Goal: Information Seeking & Learning: Learn about a topic

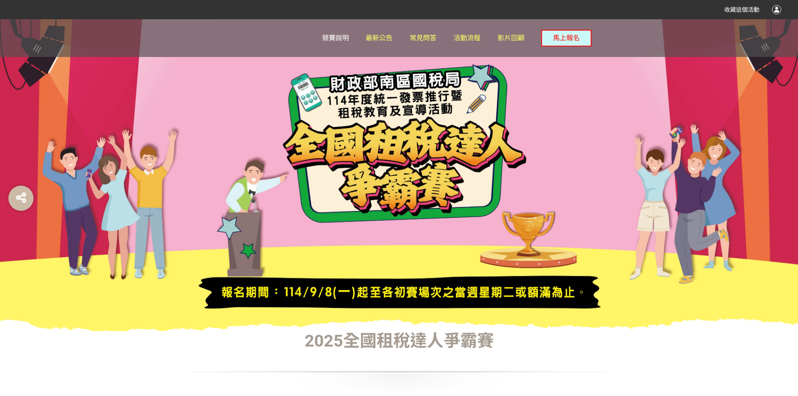
click at [325, 42] on link "競賽說明" at bounding box center [335, 38] width 27 height 38
click at [331, 35] on span "競賽說明" at bounding box center [335, 38] width 27 height 8
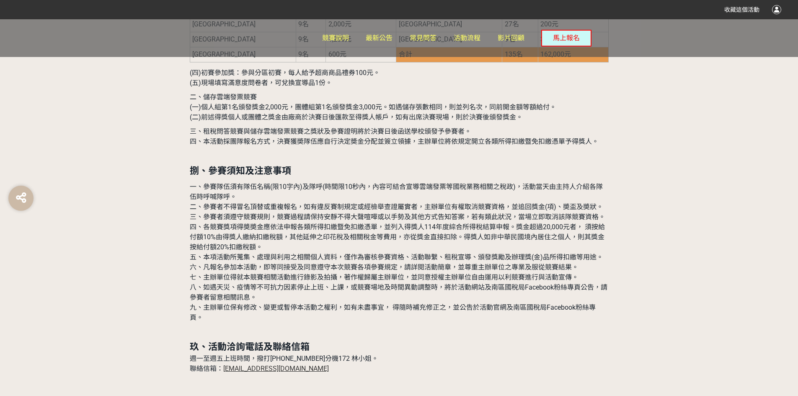
scroll to position [2637, 0]
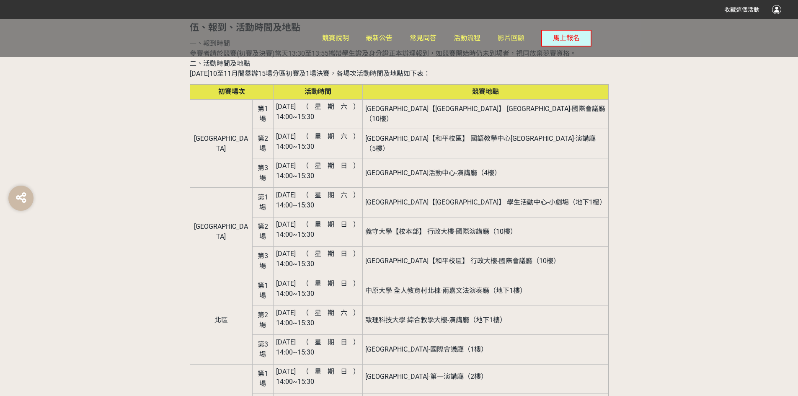
scroll to position [1088, 0]
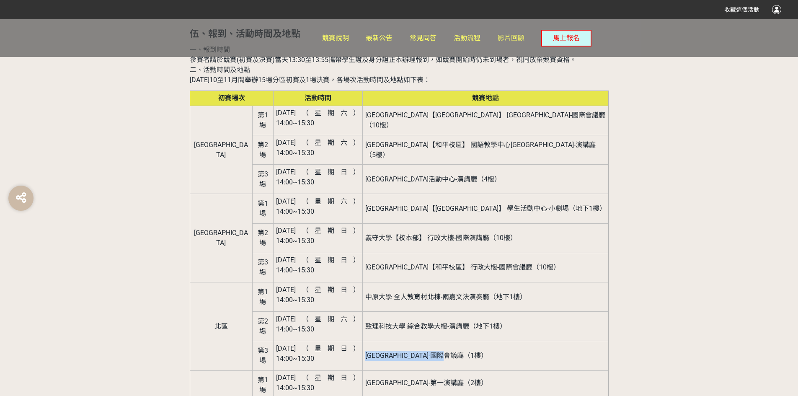
drag, startPoint x: 392, startPoint y: 211, endPoint x: 509, endPoint y: 213, distance: 116.8
click at [487, 351] on span "[GEOGRAPHIC_DATA]-國際會議廳（1樓）" at bounding box center [426, 355] width 122 height 8
click at [471, 351] on span "[GEOGRAPHIC_DATA]-國際會議廳（1樓）" at bounding box center [426, 355] width 122 height 8
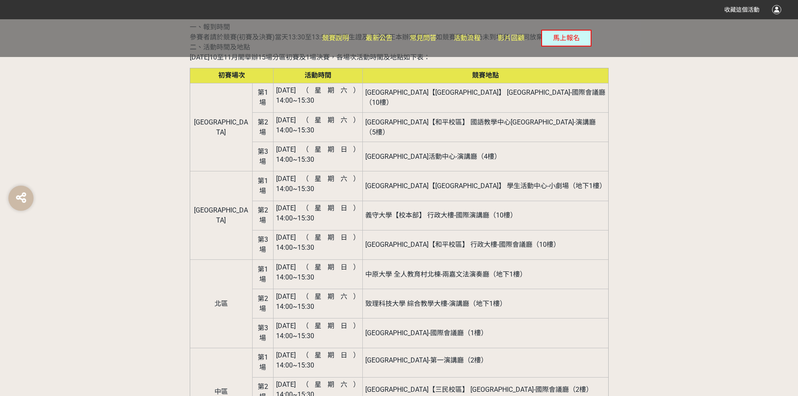
scroll to position [1130, 0]
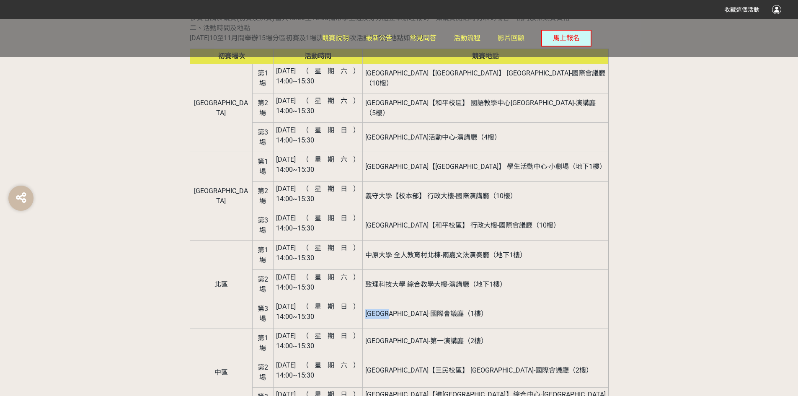
drag, startPoint x: 392, startPoint y: 169, endPoint x: 429, endPoint y: 159, distance: 38.5
click at [429, 299] on td "[GEOGRAPHIC_DATA]-國際會議廳（1樓）" at bounding box center [485, 313] width 245 height 29
copy span "明新科技大學"
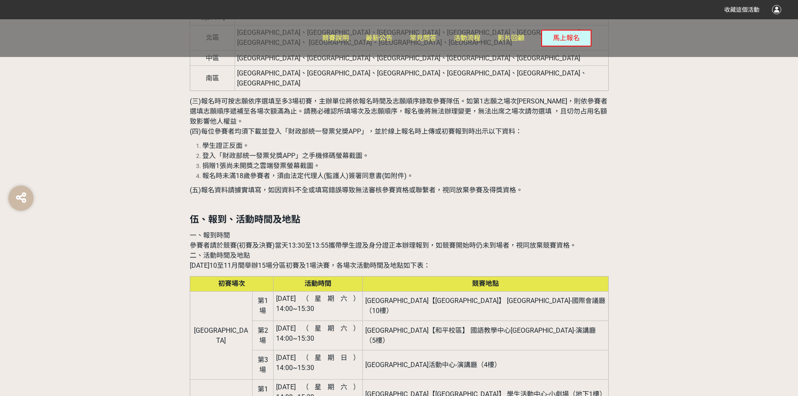
scroll to position [712, 0]
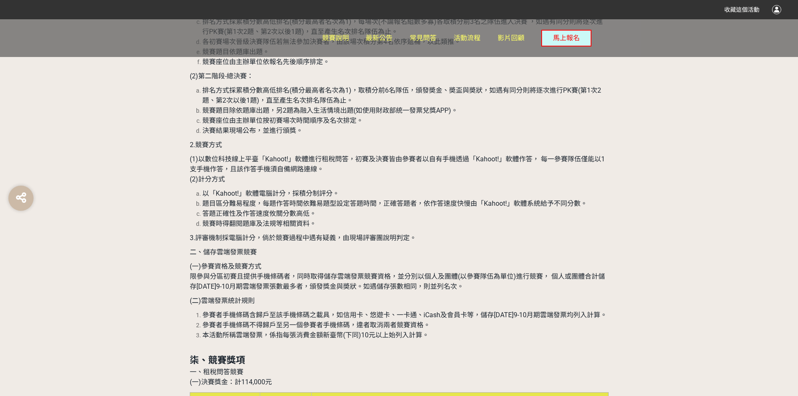
scroll to position [1968, 0]
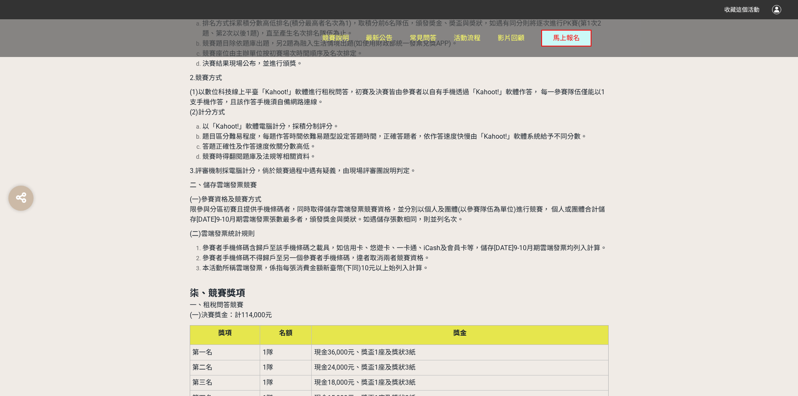
drag, startPoint x: 394, startPoint y: 183, endPoint x: 418, endPoint y: 173, distance: 26.5
click at [418, 345] on tbody "第一名 1隊 現金36,000元、獎盃1座及獎狀3紙 第二名 1隊 現金24,000元、獎盃1座及獎狀3紙 第三名 1隊 現金18,000元、獎盃1座及獎狀3…" at bounding box center [399, 390] width 418 height 91
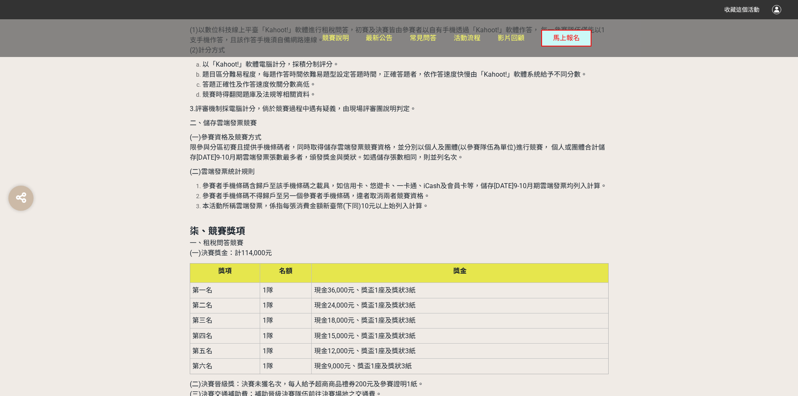
scroll to position [2051, 0]
